Goal: Find contact information: Obtain details needed to contact an individual or organization

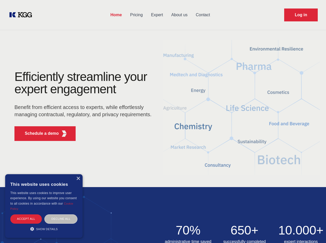
click at [163, 121] on div "Efficiently streamline your expert engagement Benefit from efficient access to …" at bounding box center [84, 108] width 157 height 74
click at [39, 134] on p "Schedule a demo" at bounding box center [42, 133] width 34 height 6
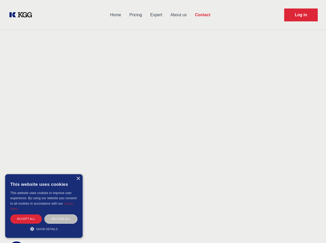
click at [78, 179] on div "× This website uses cookies This website uses cookies to improve user experienc…" at bounding box center [43, 206] width 77 height 64
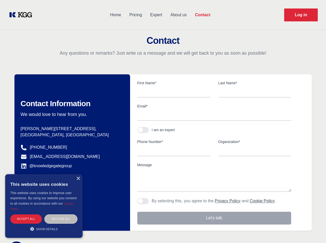
click at [26, 219] on div "Accept all" at bounding box center [25, 218] width 31 height 9
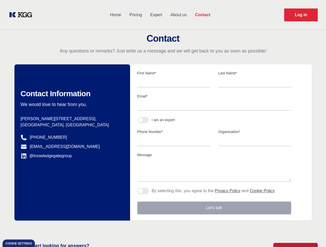
click at [61, 219] on div "Contact Information We would love to hear from you. Postal address [PERSON_NAME…" at bounding box center [71, 142] width 115 height 156
click at [44, 229] on main "Contact Any questions or remarks? Just write us a message and we will get back …" at bounding box center [163, 134] width 326 height 268
